Goal: Check status: Check status

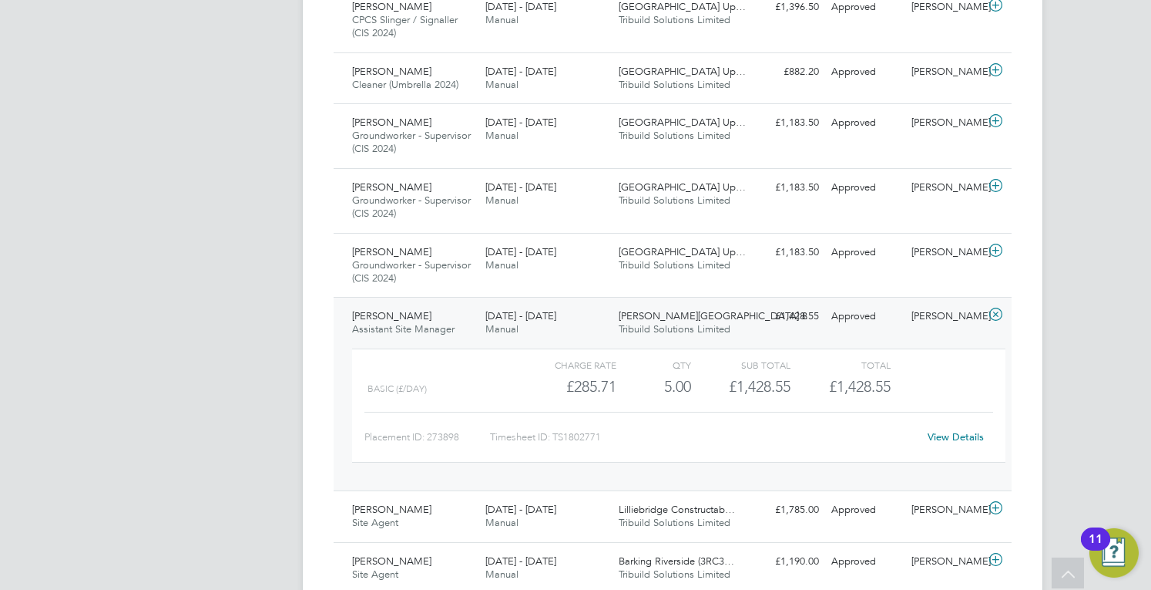
click at [942, 430] on link "View Details" at bounding box center [956, 436] width 56 height 13
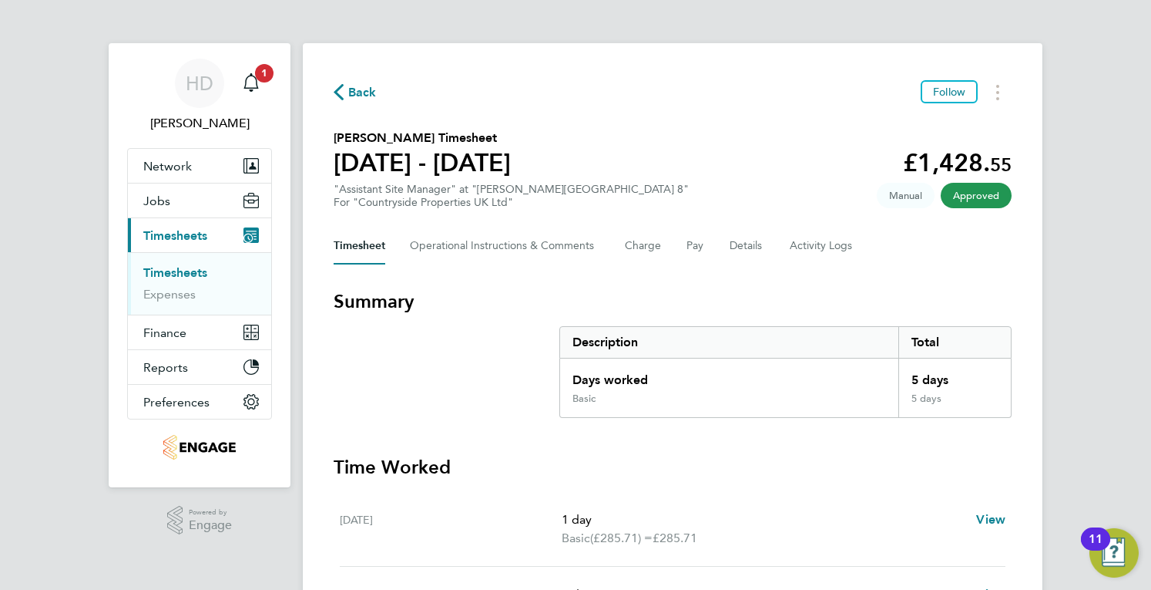
click at [673, 238] on div "Timesheet Operational Instructions & Comments Charge Pay Details Activity Logs" at bounding box center [673, 245] width 678 height 37
click at [687, 241] on button "Pay" at bounding box center [696, 245] width 18 height 37
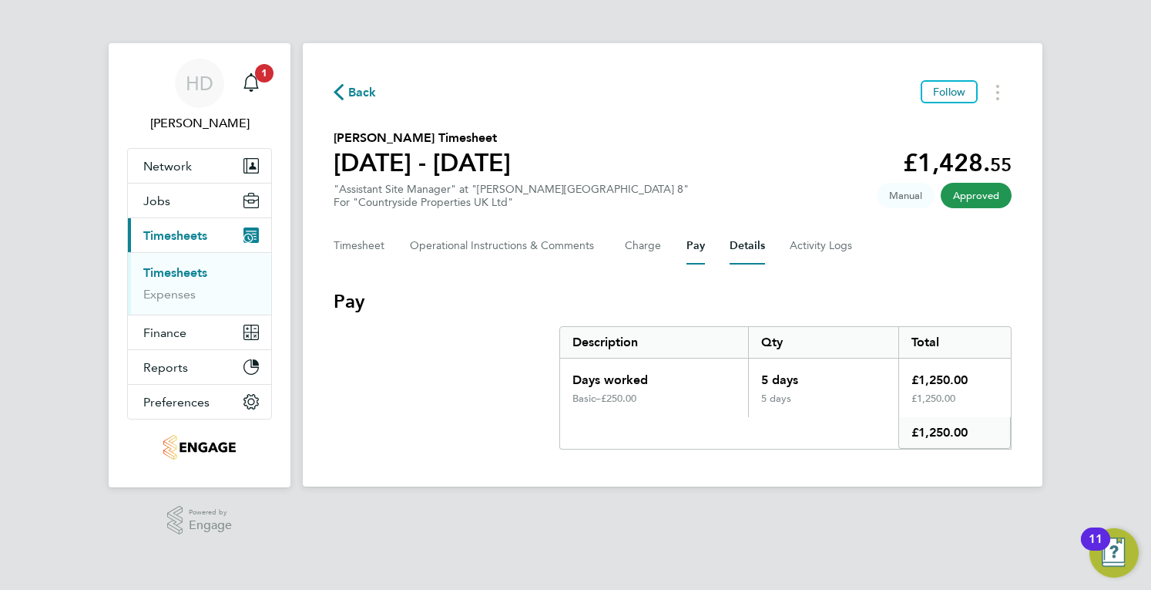
click at [757, 234] on button "Details" at bounding box center [747, 245] width 35 height 37
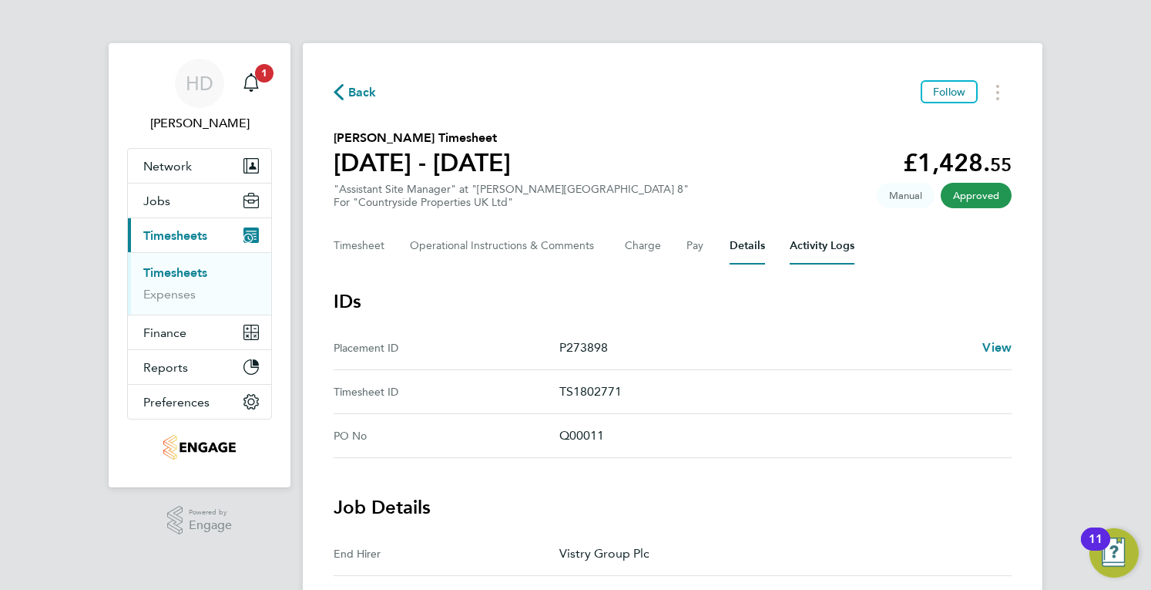
click at [826, 252] on Logs-tab "Activity Logs" at bounding box center [822, 245] width 65 height 37
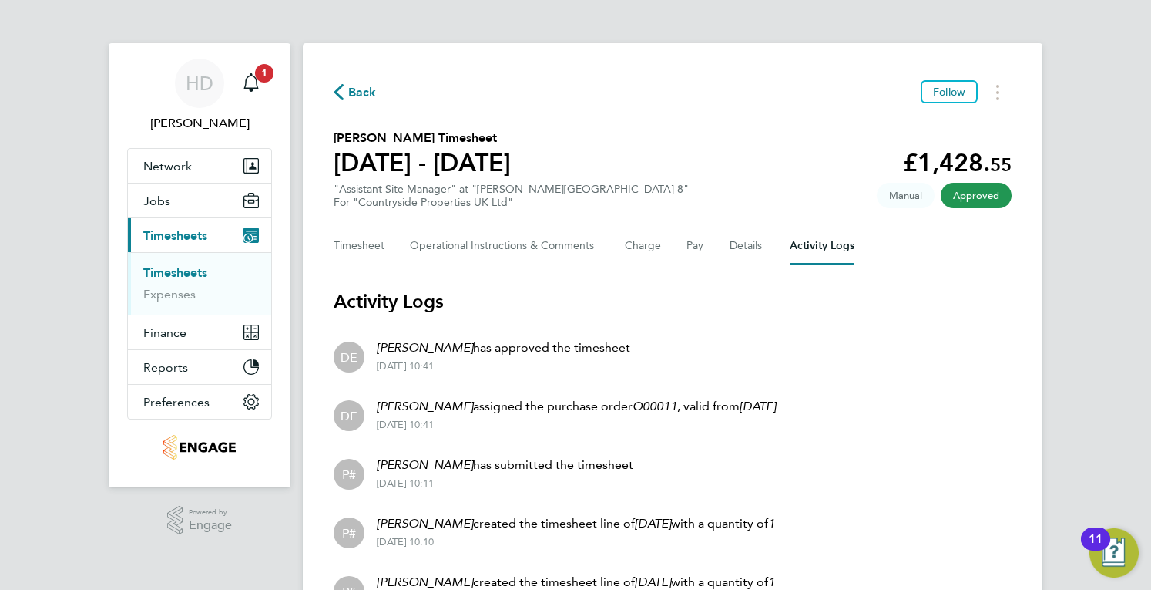
click at [712, 264] on div "Back Follow [PERSON_NAME] Timesheet [DATE] - [DATE] £1,428. 55 "Assistant Site …" at bounding box center [673, 466] width 740 height 847
click at [705, 244] on div "Timesheet Operational Instructions & Comments Charge Pay Details Activity Logs" at bounding box center [673, 245] width 678 height 37
click at [653, 240] on button "Charge" at bounding box center [643, 245] width 37 height 37
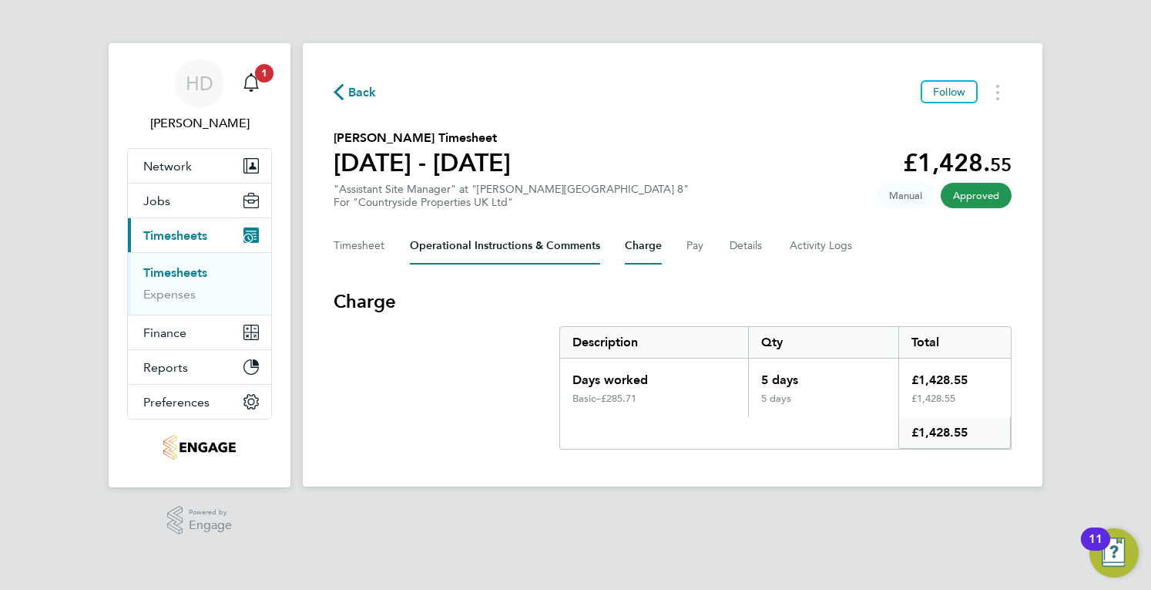
click at [536, 244] on Comments-tab "Operational Instructions & Comments" at bounding box center [505, 245] width 190 height 37
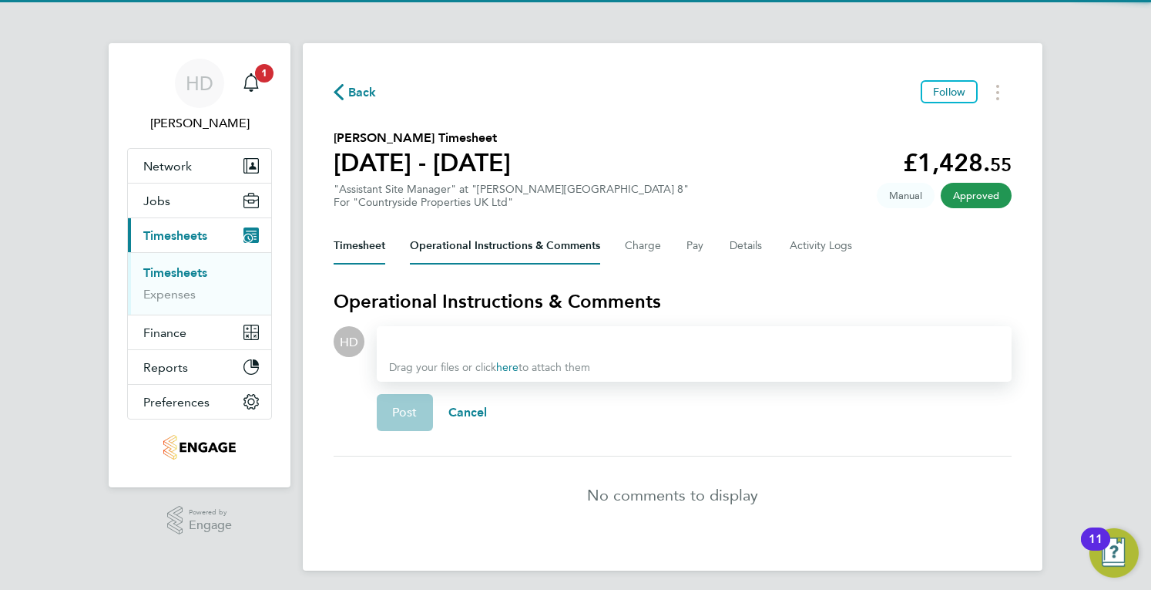
click at [358, 252] on button "Timesheet" at bounding box center [360, 245] width 52 height 37
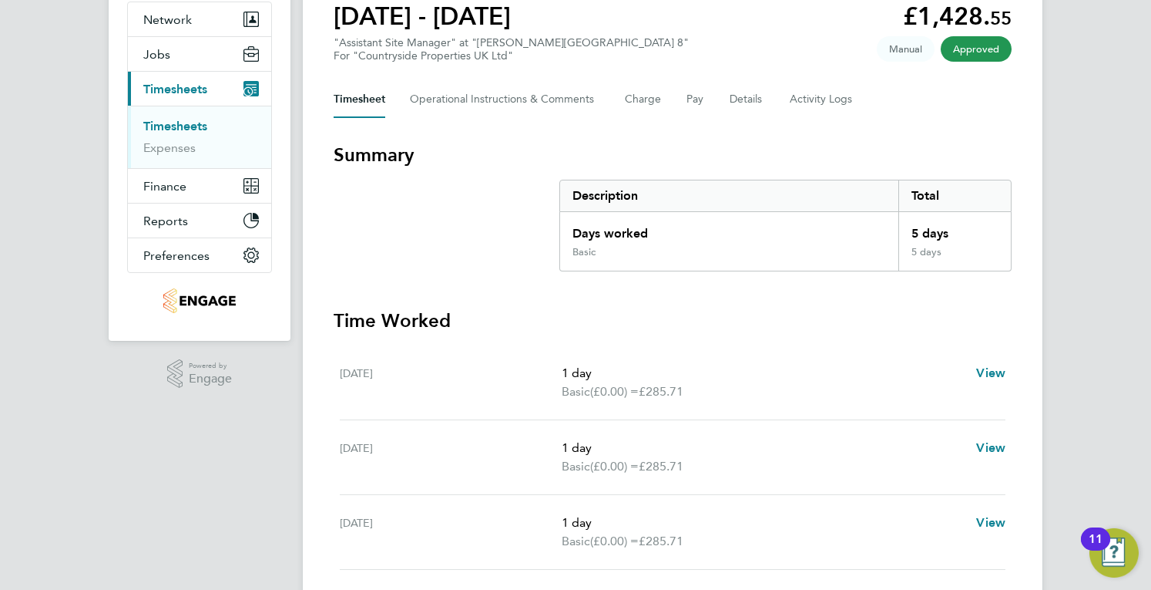
scroll to position [77, 0]
